Goal: Task Accomplishment & Management: Use online tool/utility

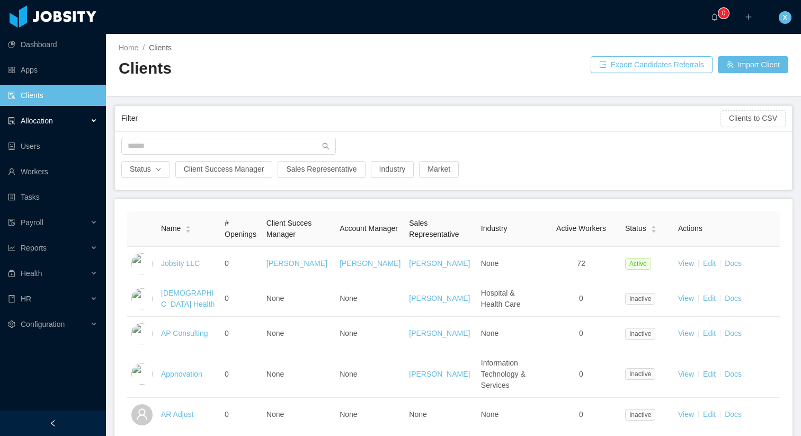
click at [61, 125] on div "Allocation" at bounding box center [53, 120] width 106 height 21
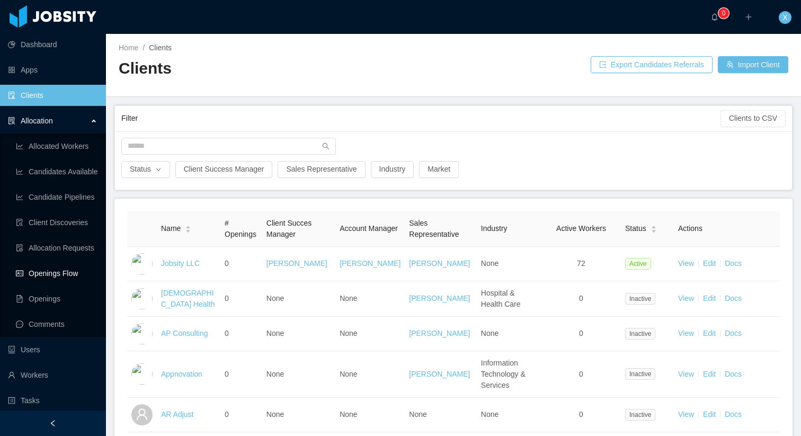
click at [57, 277] on link "Openings Flow" at bounding box center [57, 273] width 82 height 21
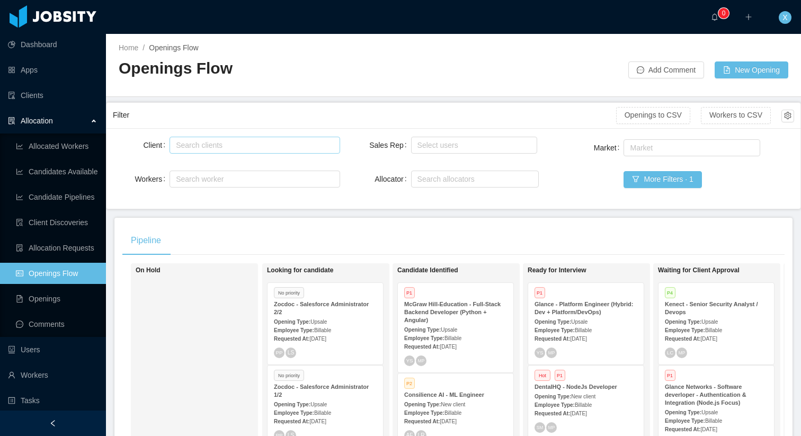
click at [208, 140] on div "Search clients" at bounding box center [252, 145] width 153 height 11
type input "******"
click at [226, 169] on li "McGraw-Hill Education" at bounding box center [254, 165] width 170 height 17
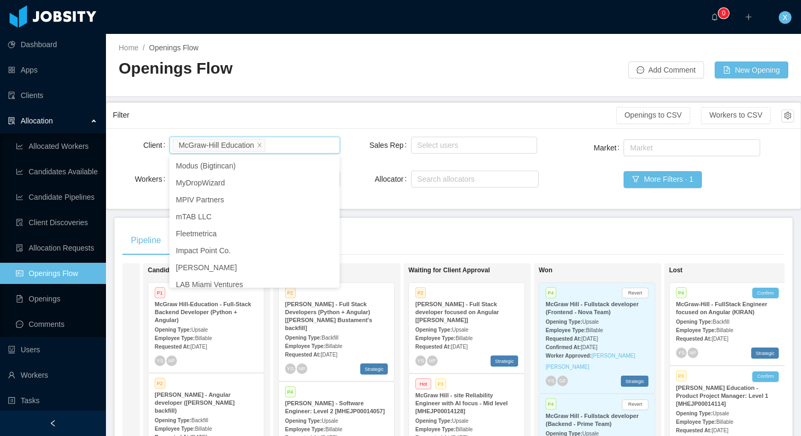
scroll to position [0, 250]
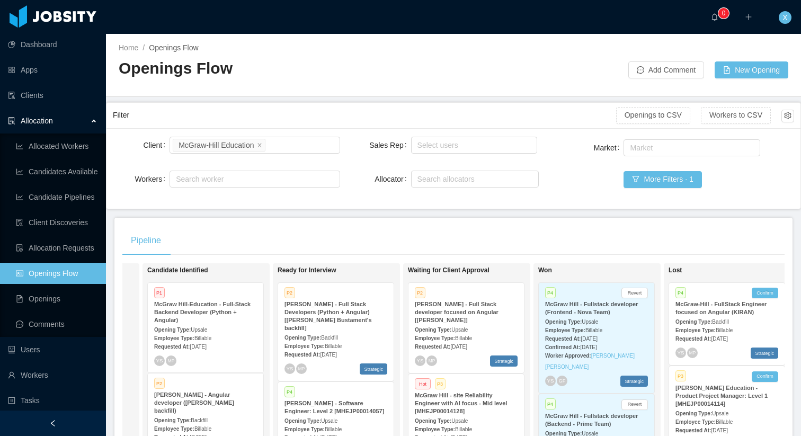
click at [490, 252] on div "Pipeline" at bounding box center [453, 241] width 662 height 30
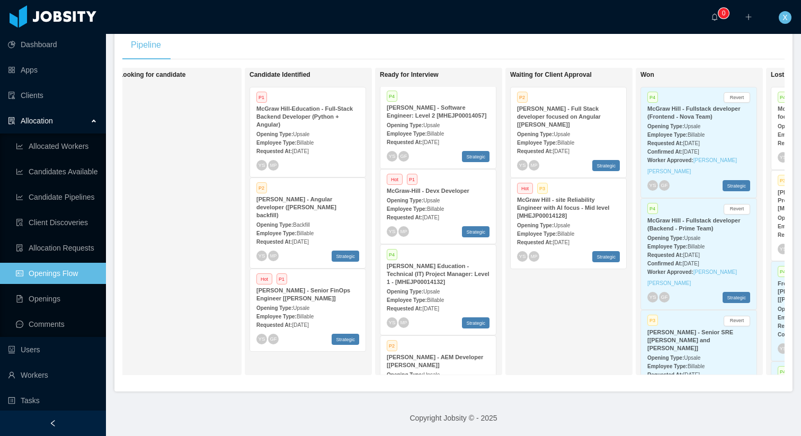
scroll to position [90, 0]
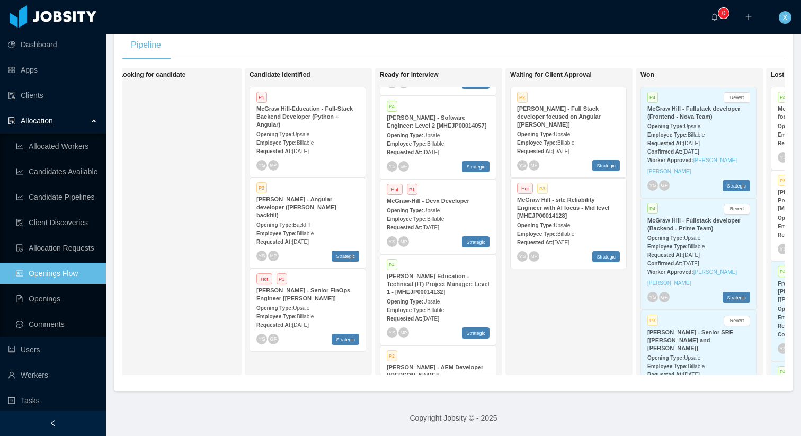
click at [440, 208] on span "Upsale" at bounding box center [431, 211] width 16 height 6
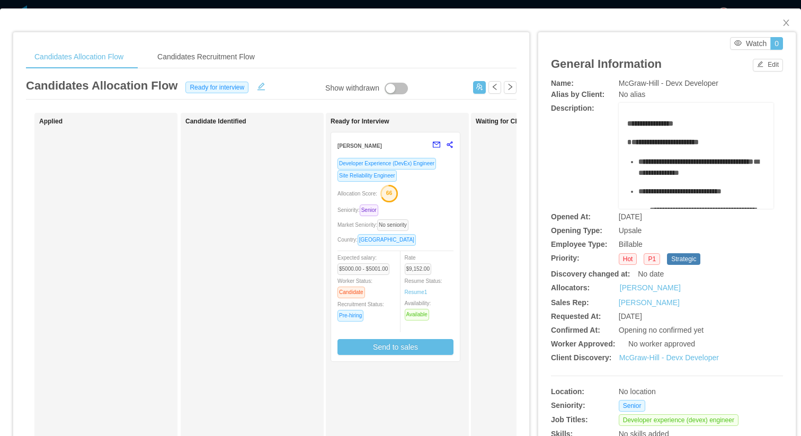
click at [440, 193] on div "Allocation Score: 66" at bounding box center [395, 192] width 116 height 17
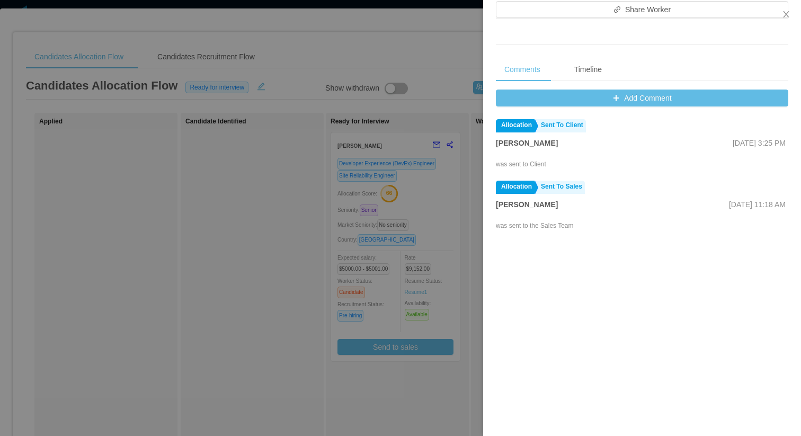
scroll to position [396, 0]
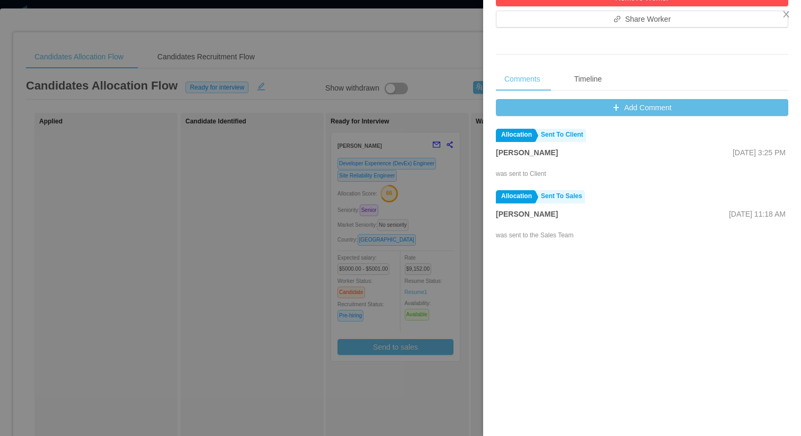
click at [613, 97] on div "Comments Timeline Add Comment Allocation Sent To Client [PERSON_NAME] [DATE] 3:…" at bounding box center [642, 254] width 292 height 375
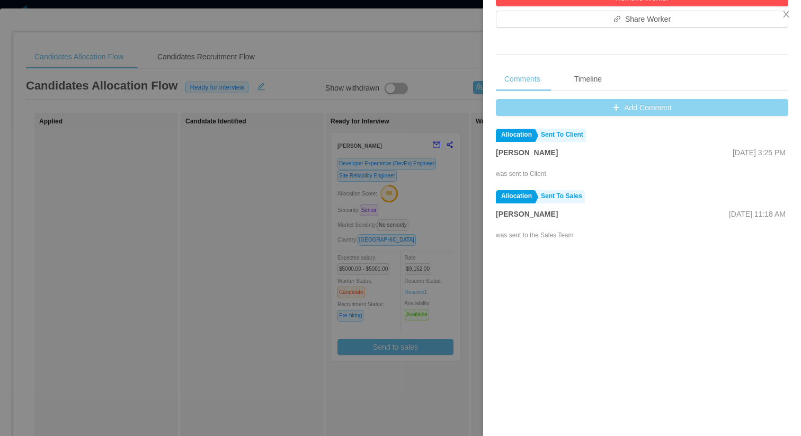
click at [613, 111] on button "Add Comment" at bounding box center [642, 107] width 292 height 17
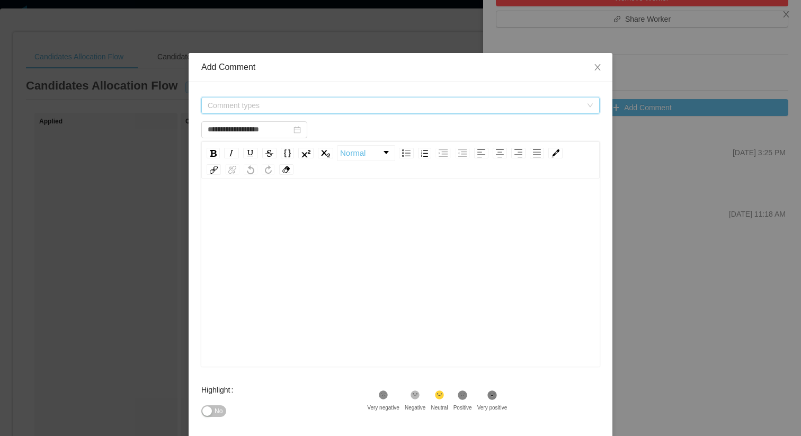
click at [311, 100] on span "Comment types" at bounding box center [397, 105] width 379 height 16
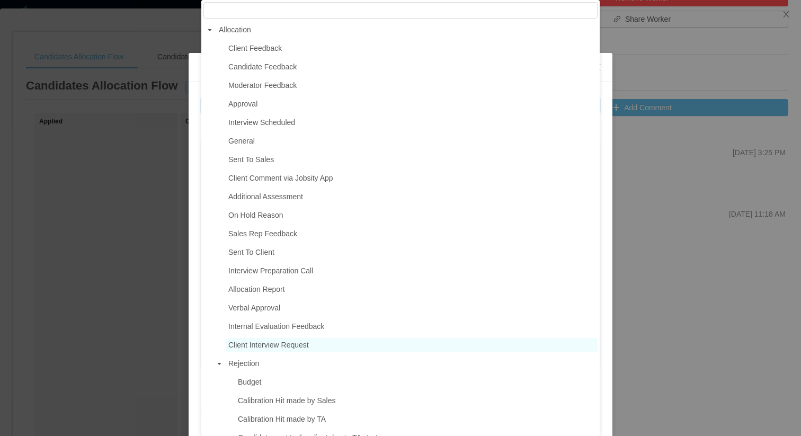
click at [306, 339] on span "Client Interview Request" at bounding box center [412, 345] width 372 height 14
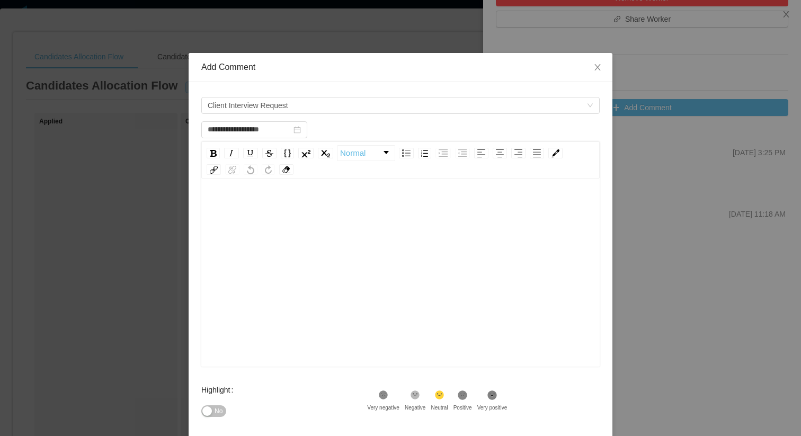
click at [288, 218] on div "rdw-editor" at bounding box center [401, 288] width 382 height 185
click at [267, 194] on div "rdw-wrapper" at bounding box center [400, 273] width 398 height 185
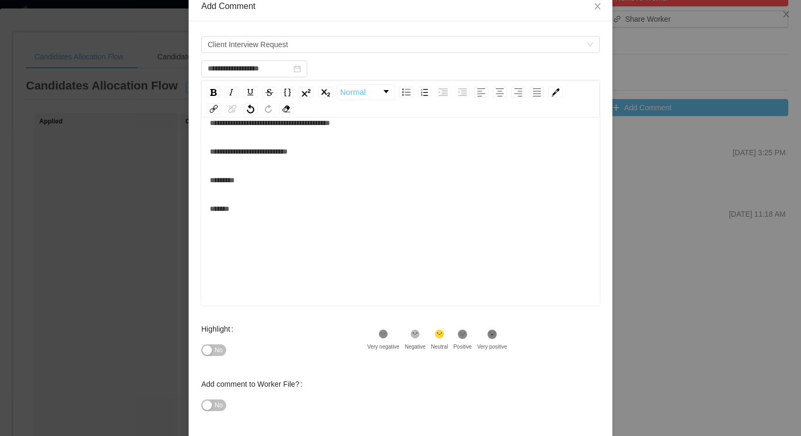
scroll to position [107, 0]
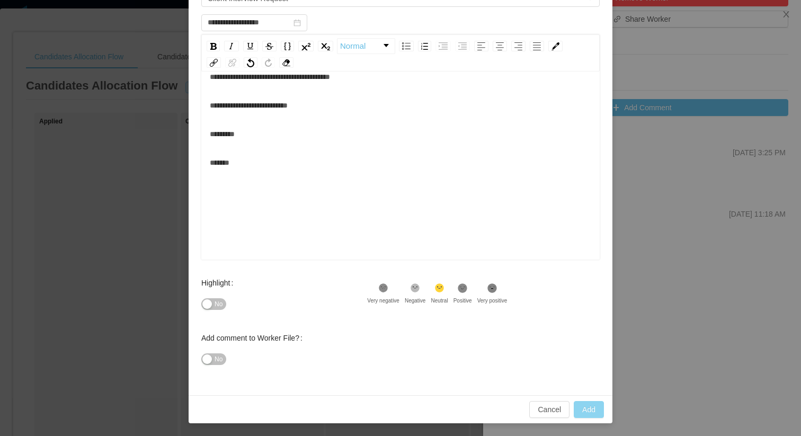
click at [591, 409] on button "Add" at bounding box center [589, 409] width 30 height 17
type input "**********"
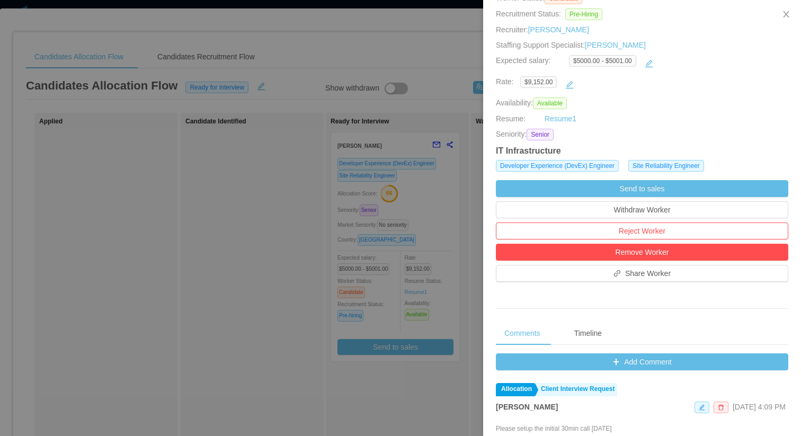
scroll to position [130, 0]
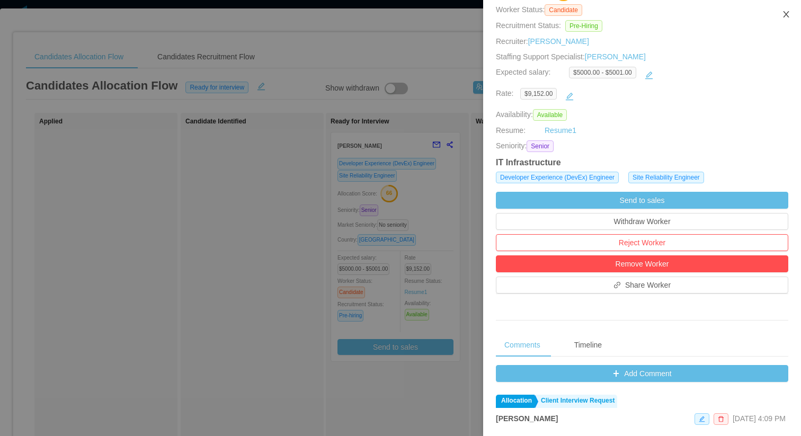
click at [787, 14] on icon "icon: close" at bounding box center [786, 14] width 8 height 8
